Goal: Task Accomplishment & Management: Manage account settings

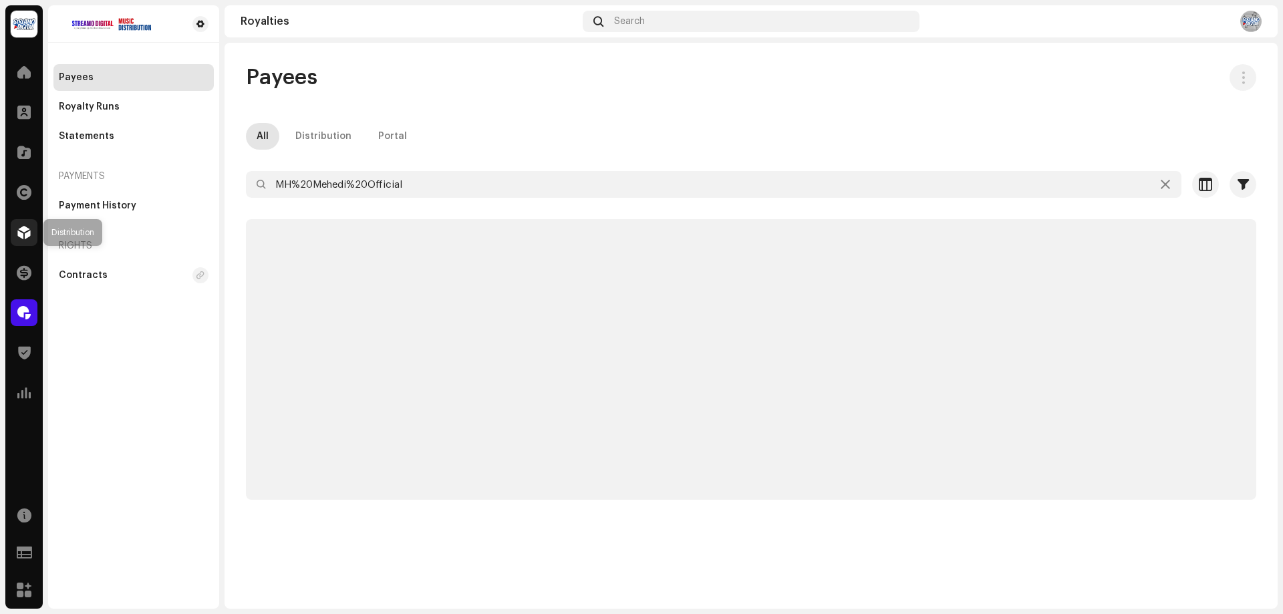
click at [22, 230] on span at bounding box center [23, 232] width 13 height 11
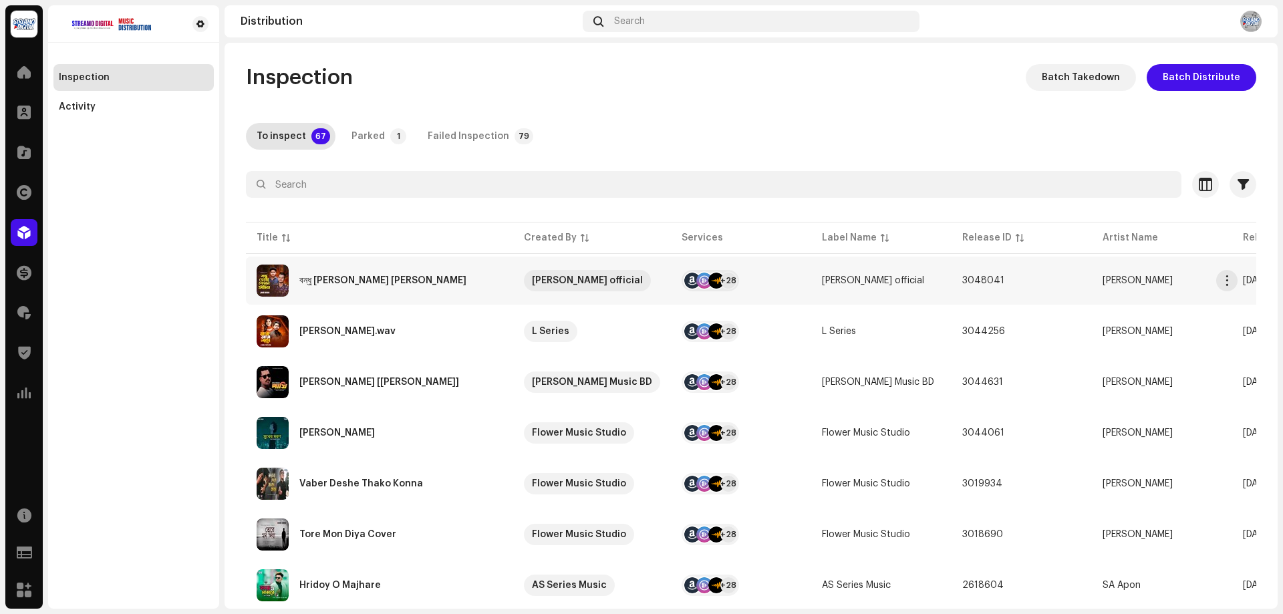
click at [401, 269] on div "বন্ধু [PERSON_NAME] [PERSON_NAME]" at bounding box center [380, 281] width 246 height 32
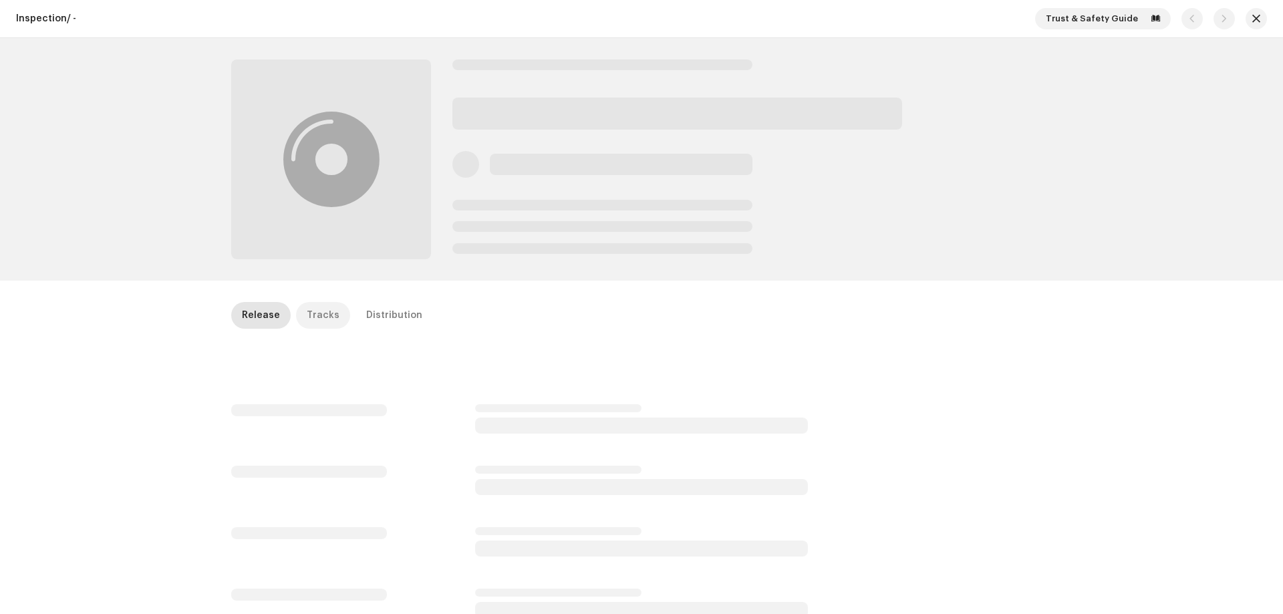
click at [313, 317] on div "Tracks" at bounding box center [323, 315] width 33 height 27
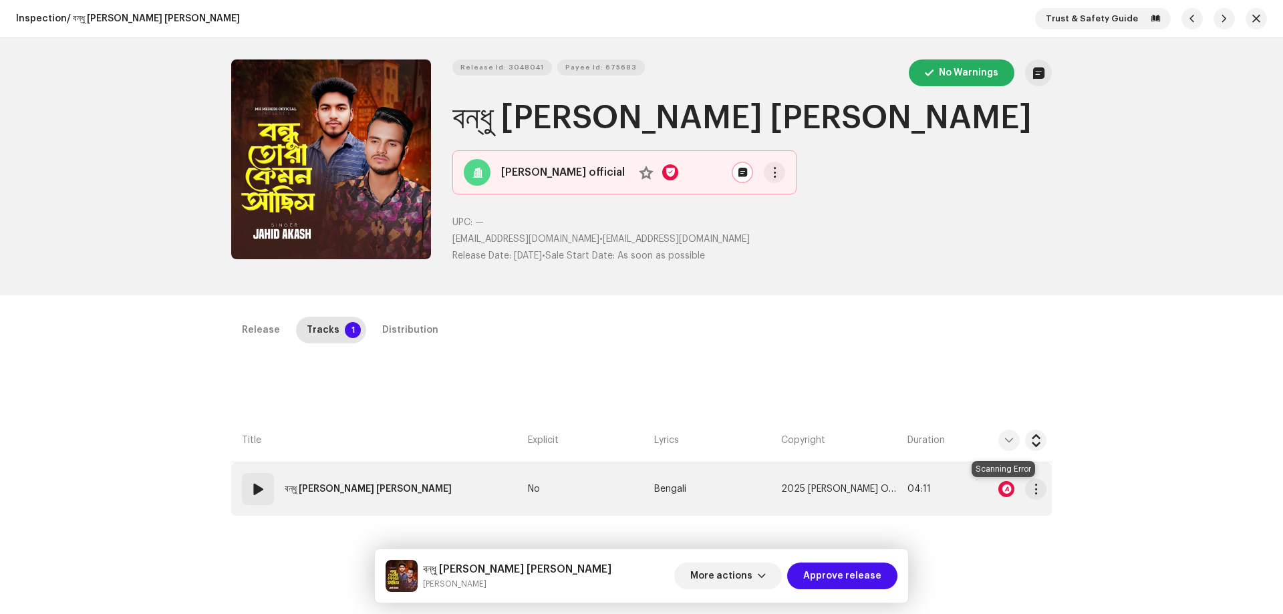
click at [1006, 484] on div at bounding box center [1006, 489] width 16 height 16
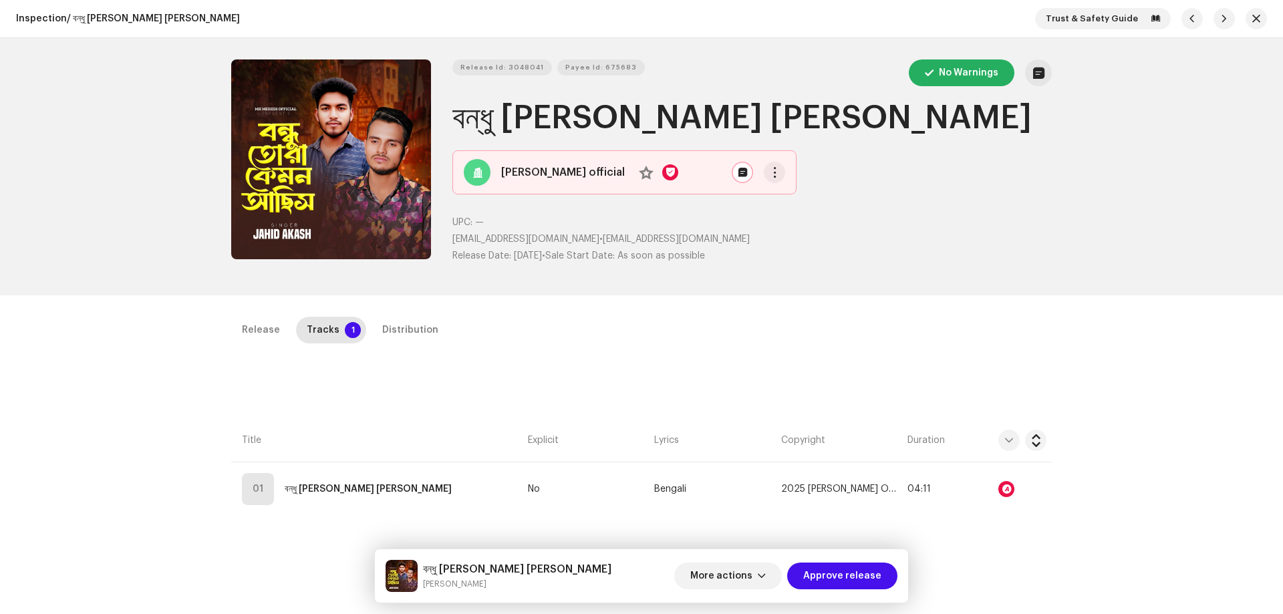
click at [953, 277] on div "Audio Recognition by AcrCloud is still processing the audio file. Do NOT approv…" at bounding box center [641, 307] width 1283 height 614
click at [392, 325] on div "Distribution" at bounding box center [410, 330] width 56 height 27
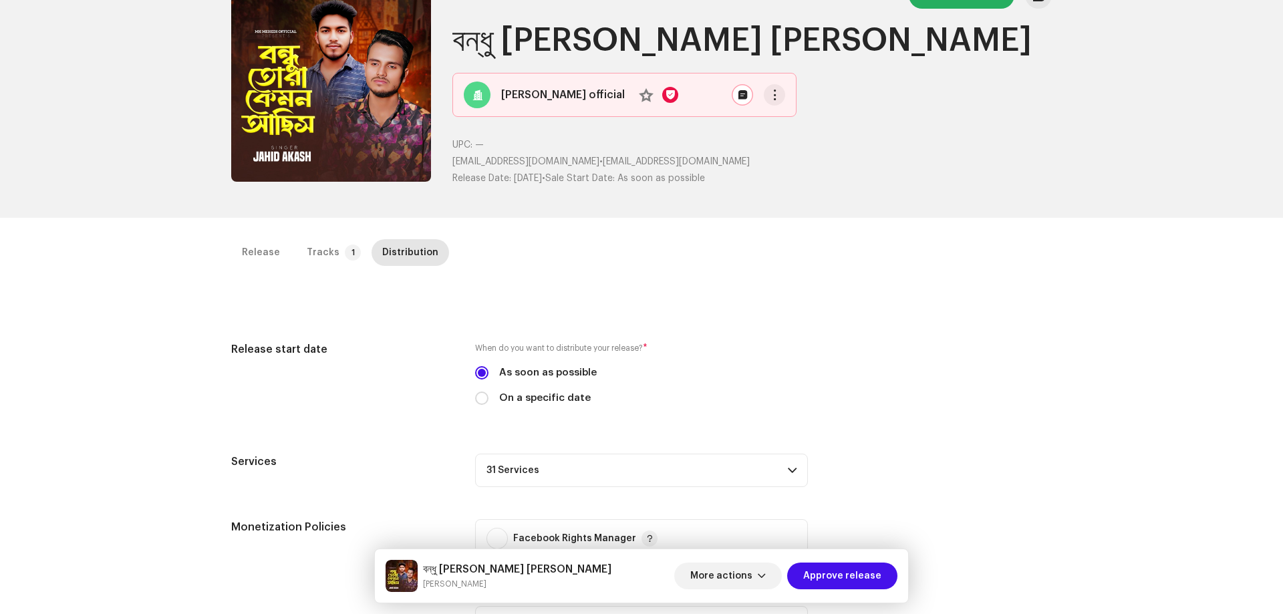
scroll to position [401, 0]
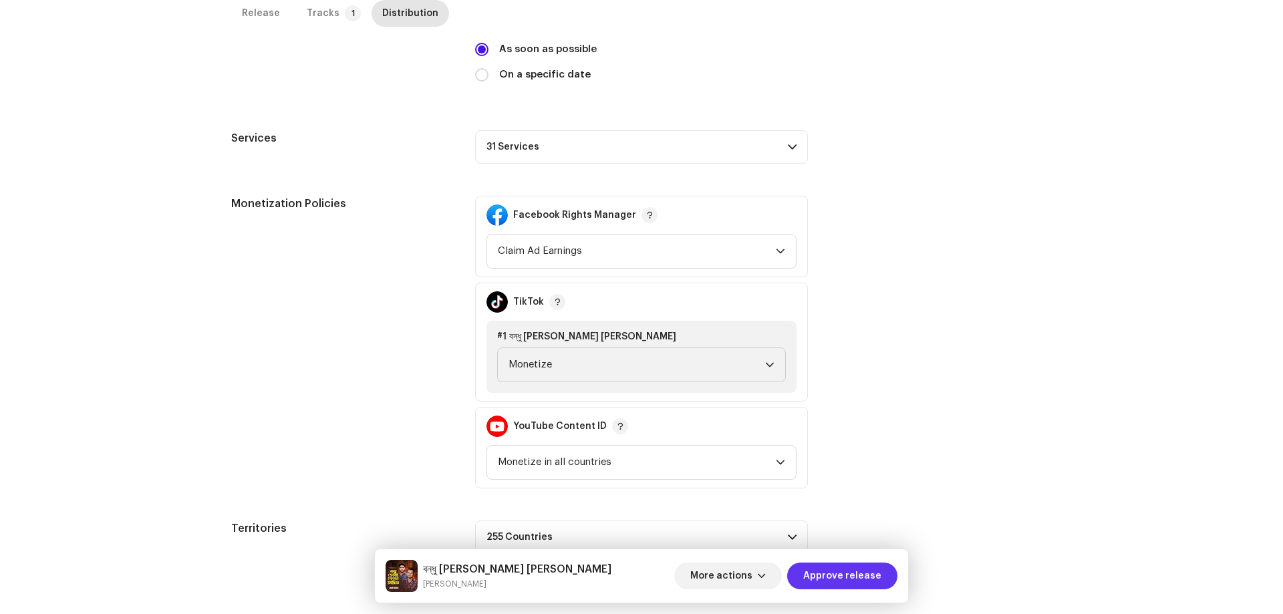
click at [835, 572] on span "Approve release" at bounding box center [842, 576] width 78 height 27
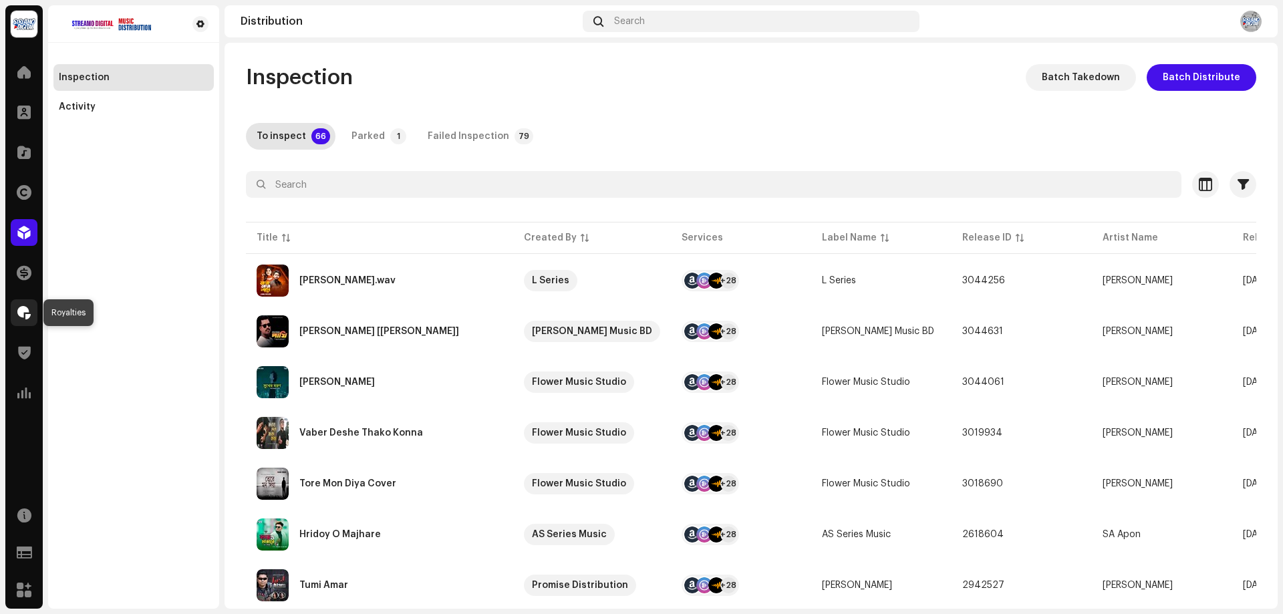
click at [31, 315] on div at bounding box center [24, 312] width 27 height 27
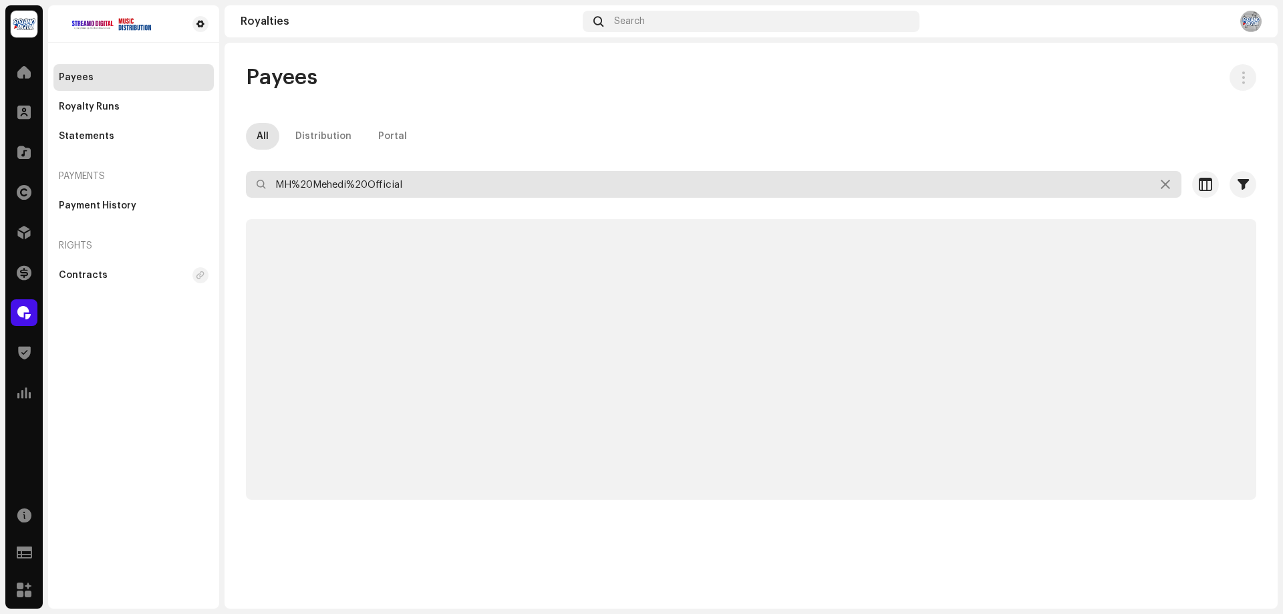
click at [440, 182] on input "MH%20Mehedi%20Official" at bounding box center [713, 184] width 935 height 27
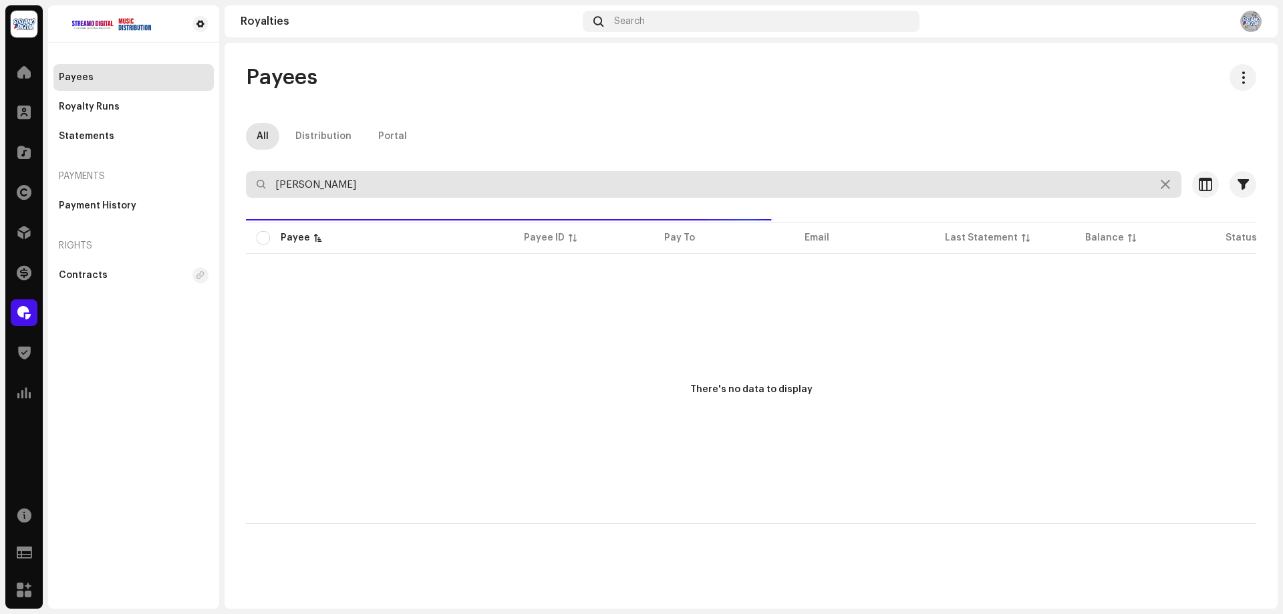
click at [440, 182] on input "[PERSON_NAME]" at bounding box center [713, 184] width 935 height 27
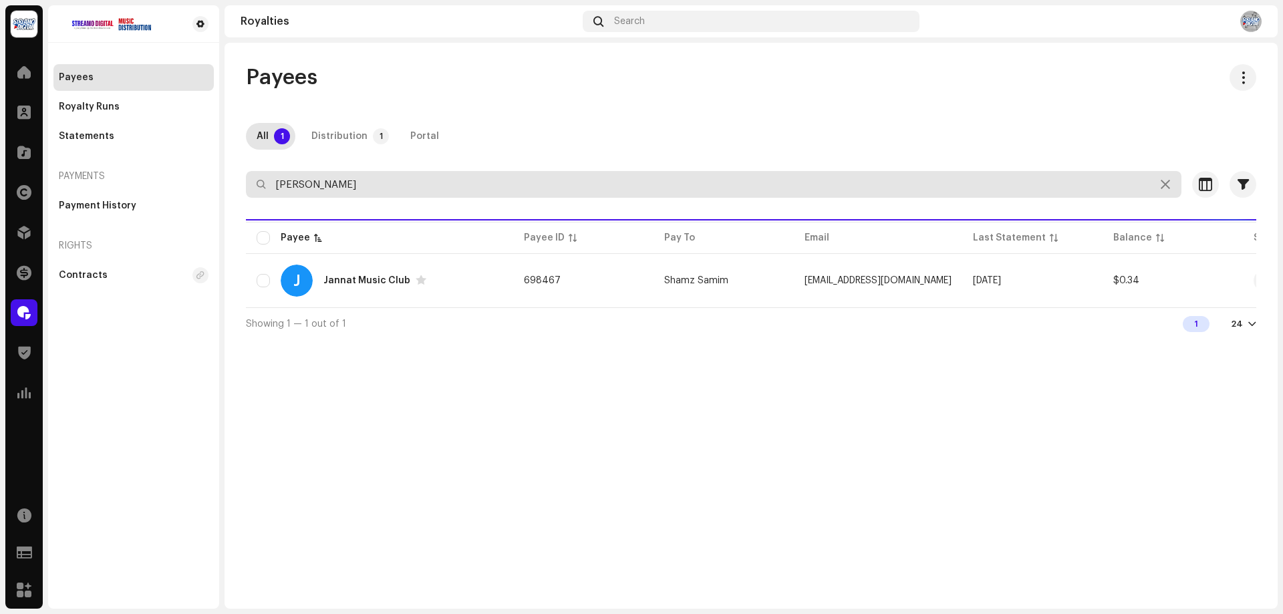
click at [440, 182] on input "[PERSON_NAME]" at bounding box center [713, 184] width 935 height 27
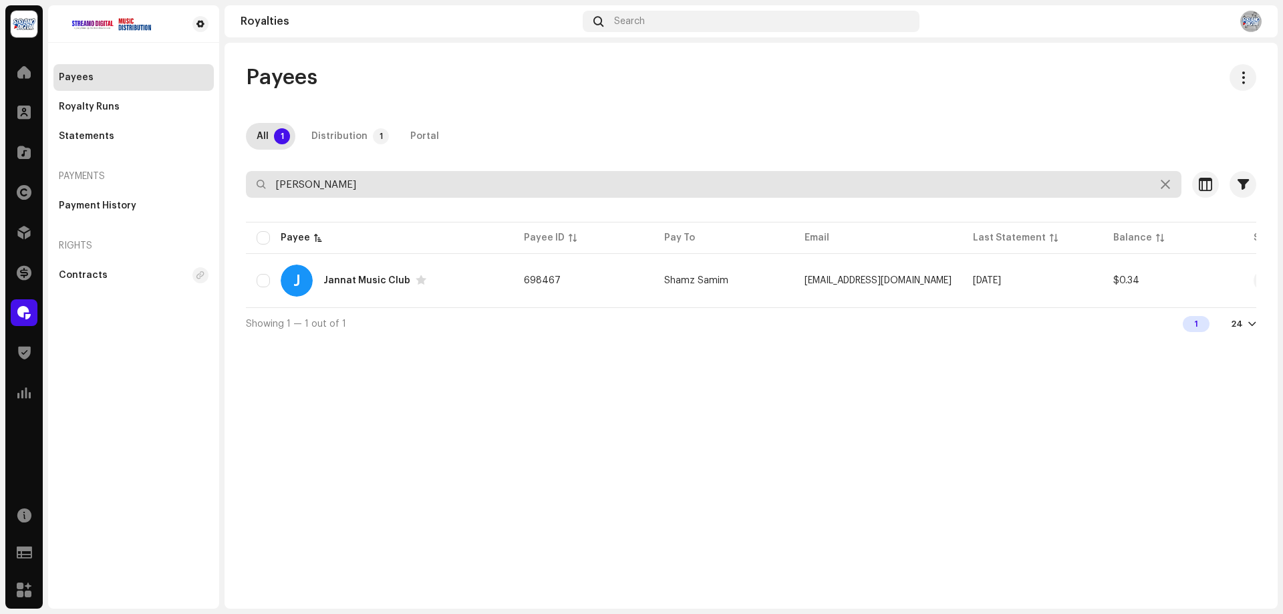
click at [440, 182] on input "[PERSON_NAME]" at bounding box center [713, 184] width 935 height 27
type input "[PERSON_NAME]"
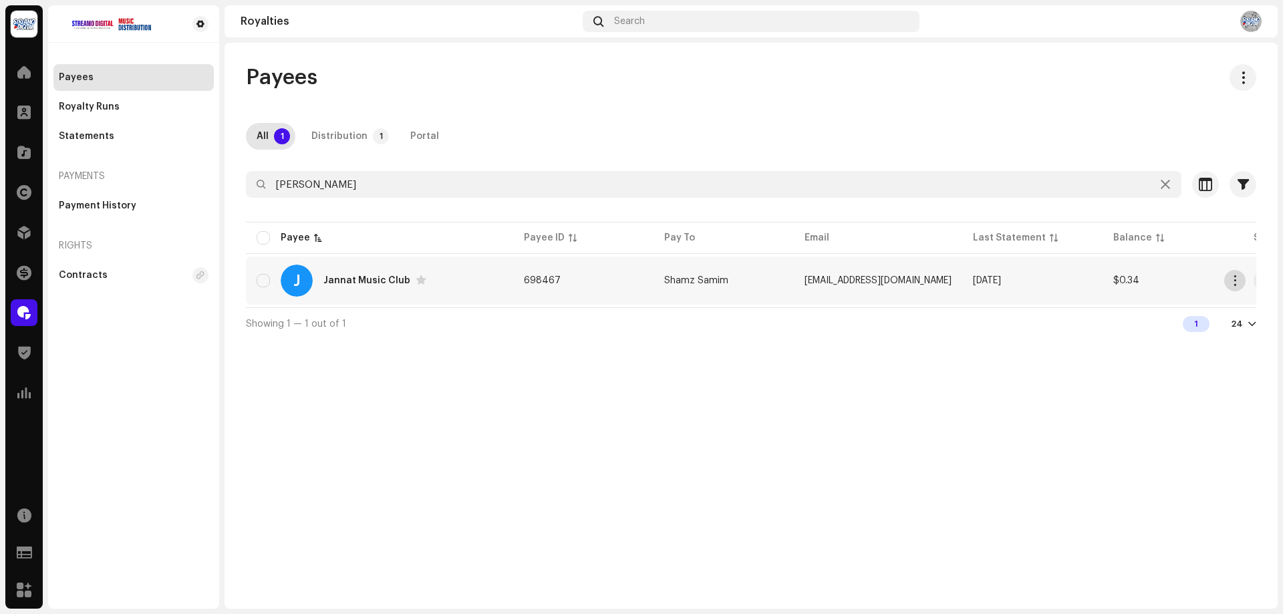
click at [1236, 283] on span "button" at bounding box center [1235, 280] width 10 height 11
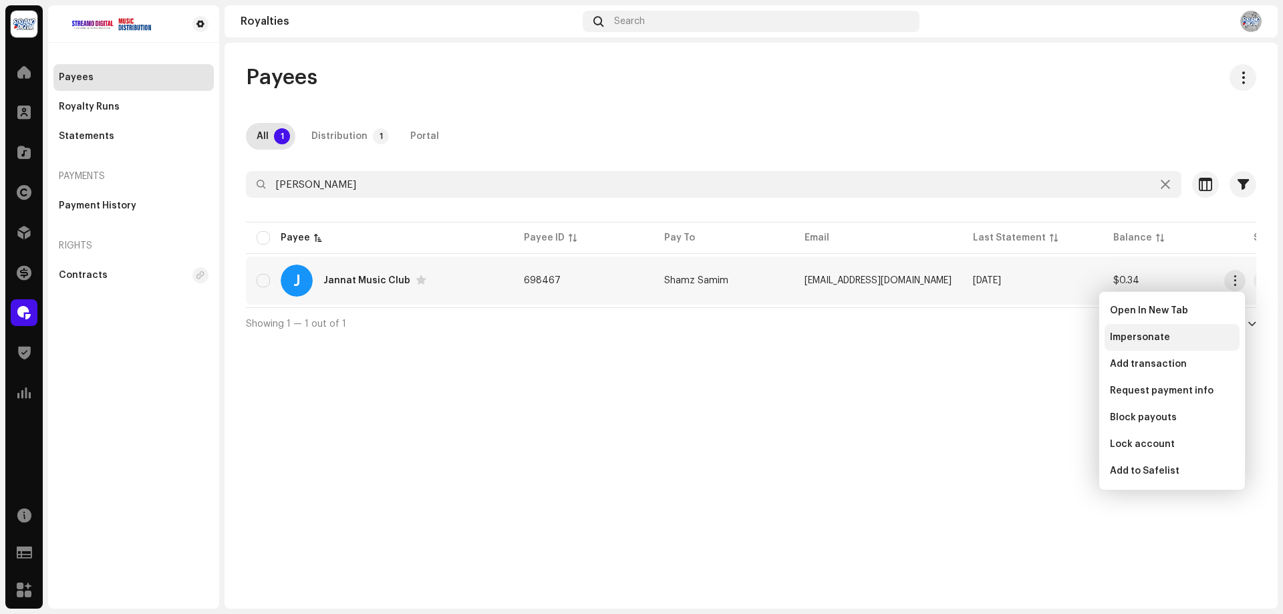
click at [1144, 343] on div "Impersonate" at bounding box center [1172, 337] width 135 height 27
